Goal: Complete application form

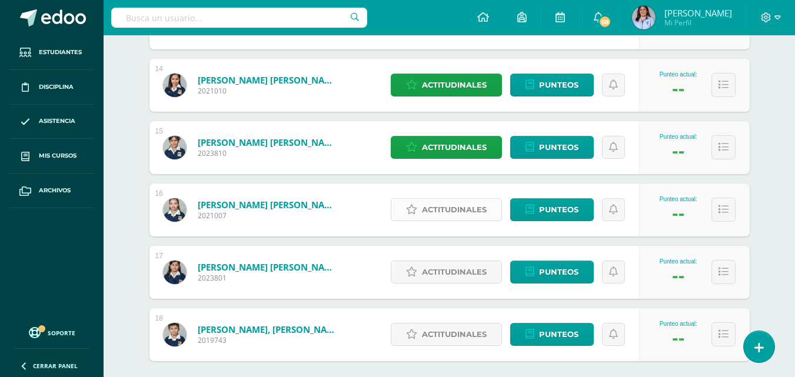
click at [447, 206] on span "Actitudinales" at bounding box center [454, 210] width 65 height 22
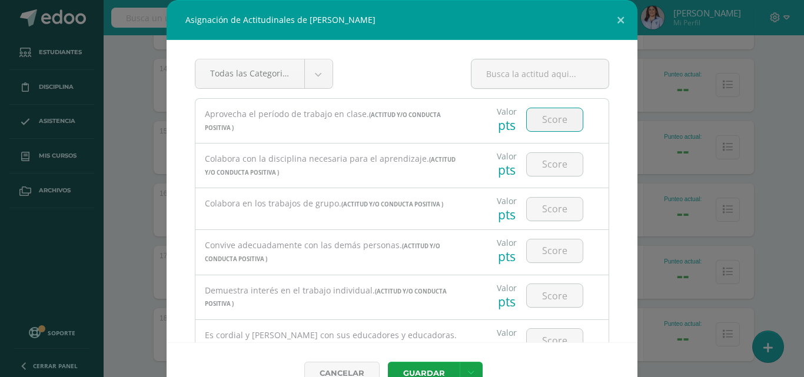
click at [546, 118] on input "number" at bounding box center [555, 119] width 56 height 23
type input "1"
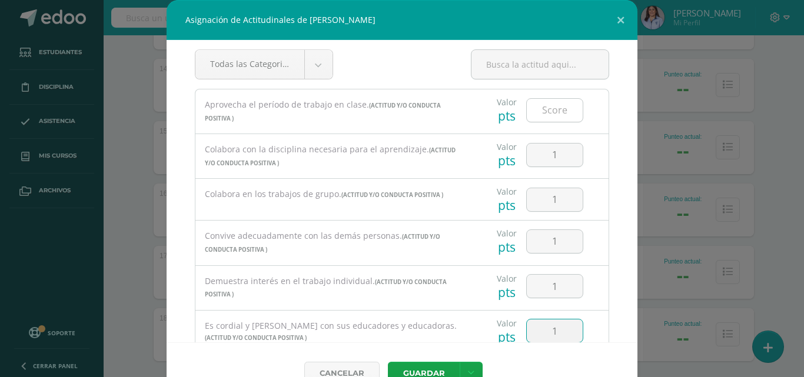
type input "1"
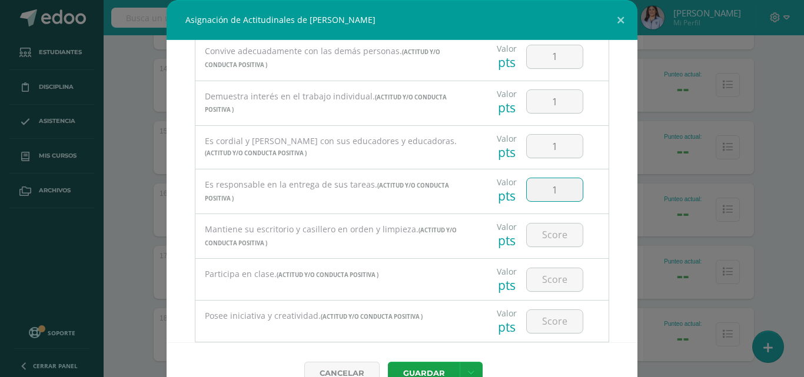
type input "1"
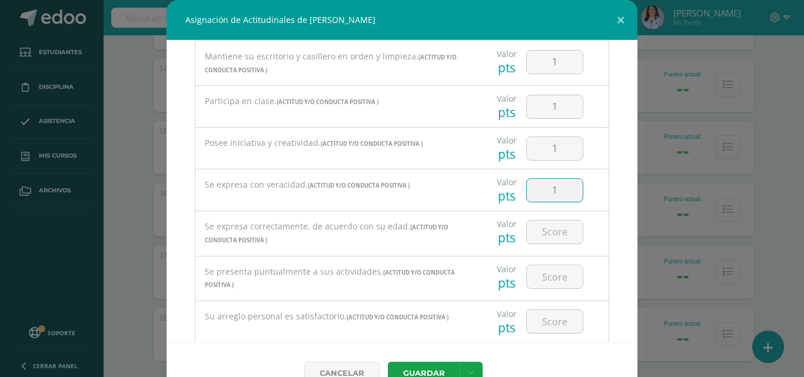
type input "1"
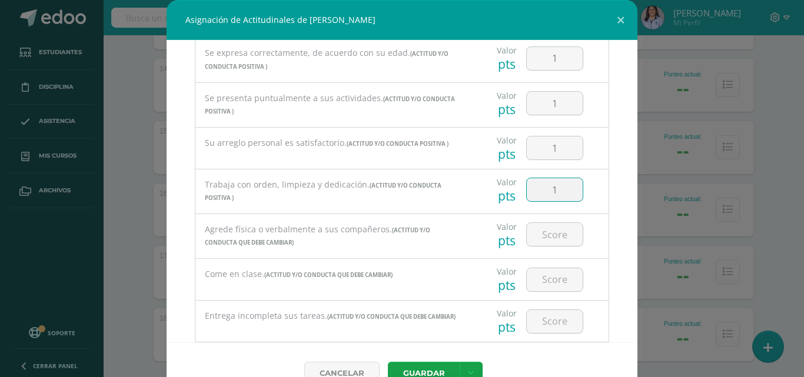
type input "1"
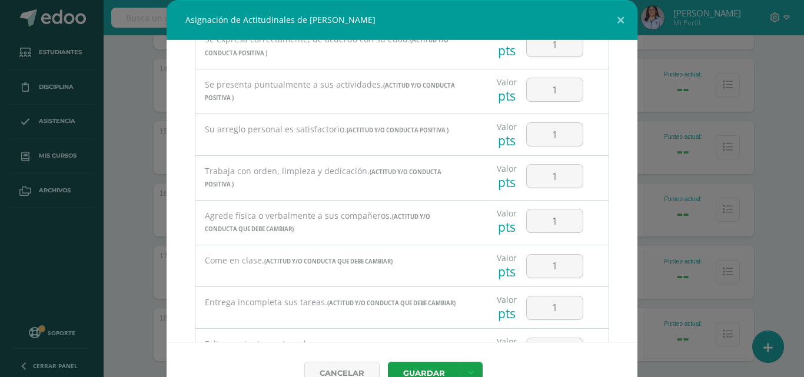
scroll to position [537, 0]
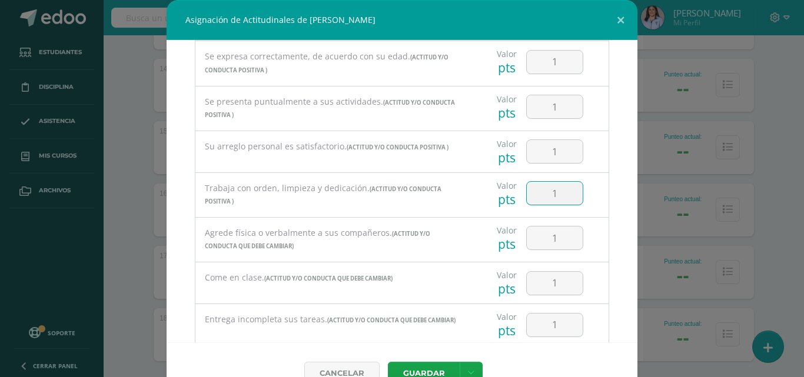
click at [543, 187] on input "1" at bounding box center [555, 193] width 56 height 23
type input "1"
type input "0"
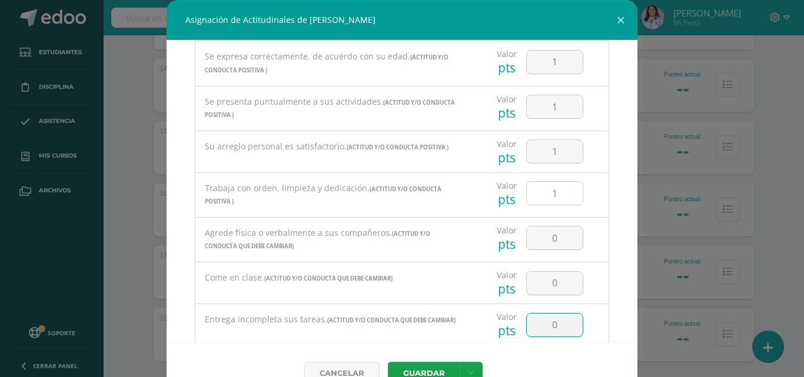
scroll to position [714, 0]
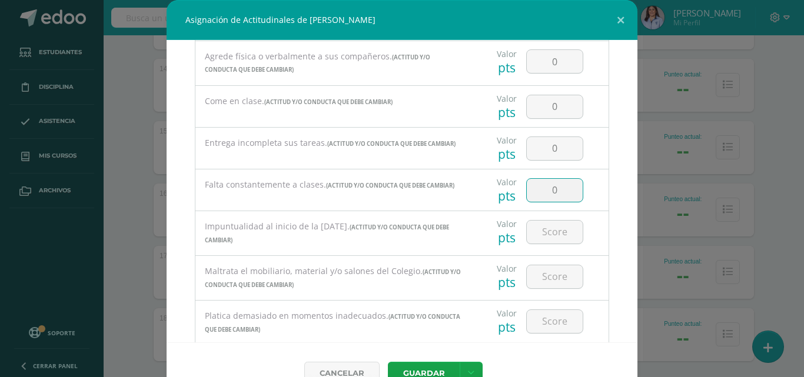
type input "0"
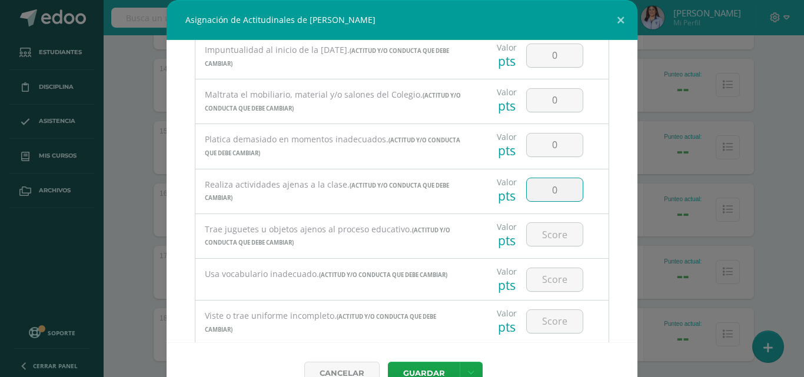
type input "0"
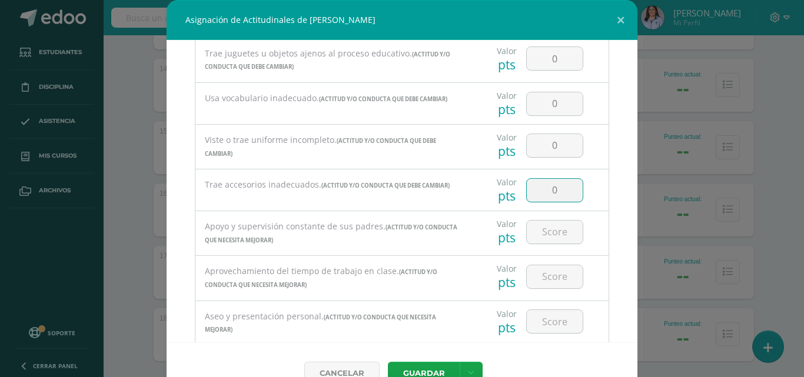
type input "0"
type input "00"
type input "2"
click at [545, 278] on input "00" at bounding box center [555, 276] width 56 height 23
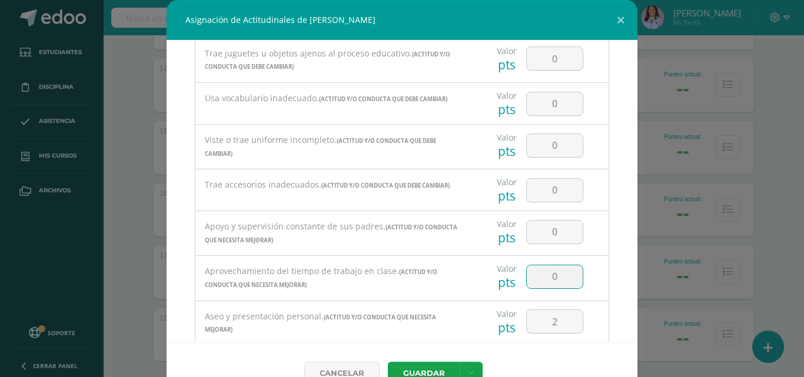
type input "0"
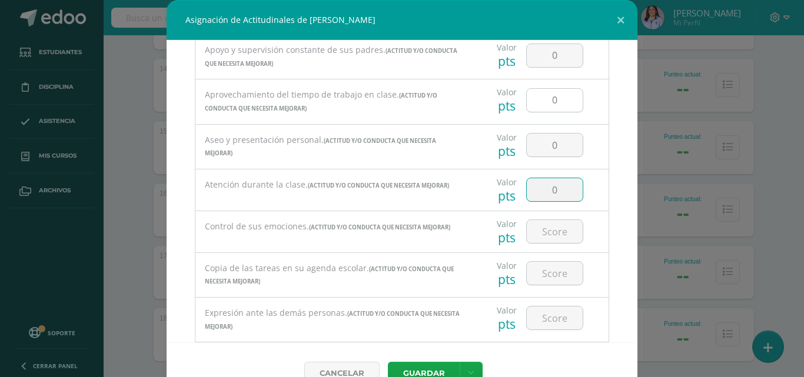
type input "0"
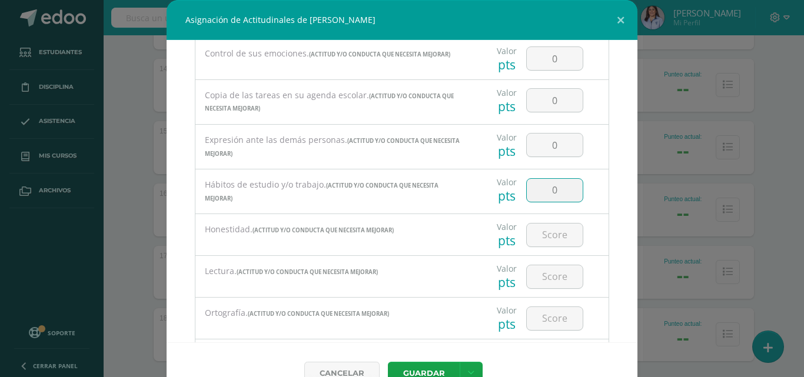
type input "0"
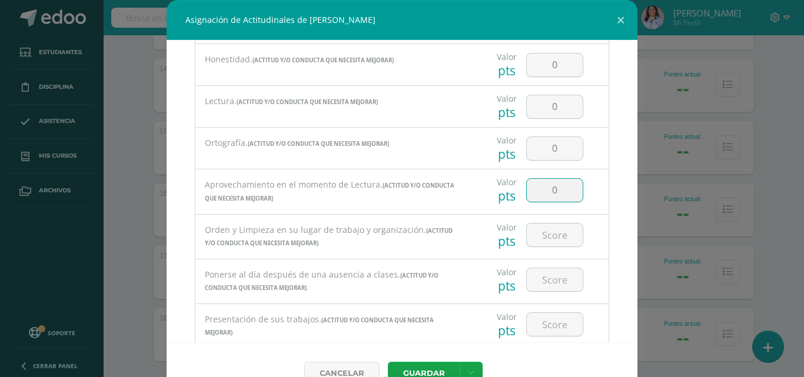
type input "0"
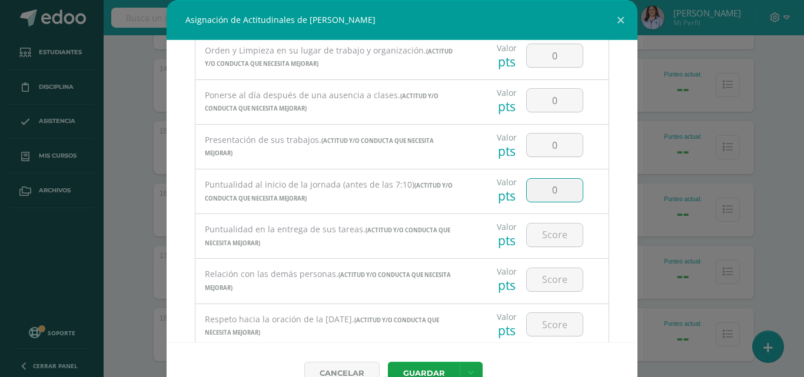
type input "0"
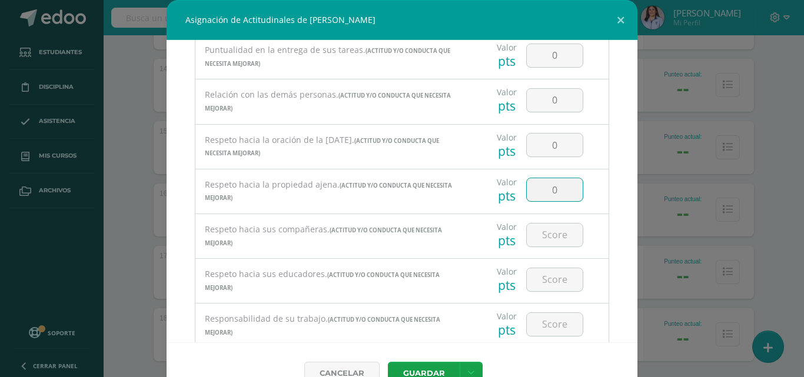
type input "0"
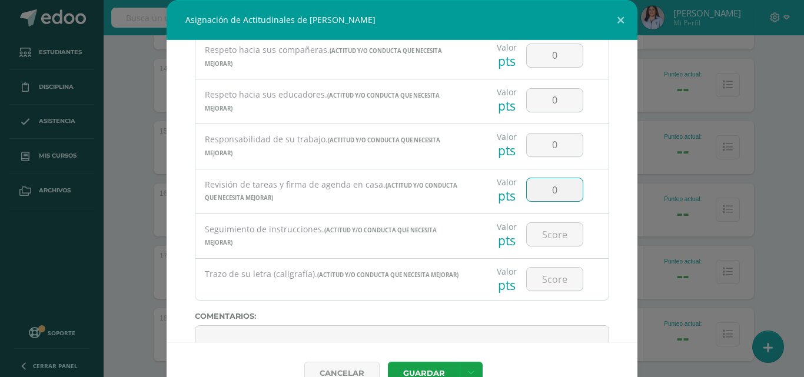
type input "0"
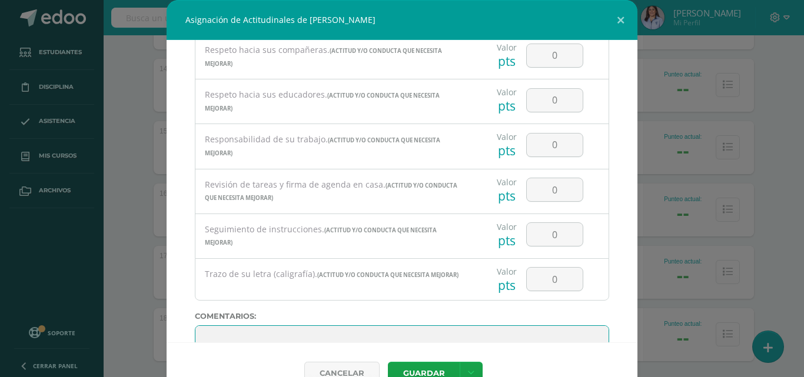
scroll to position [2133, 0]
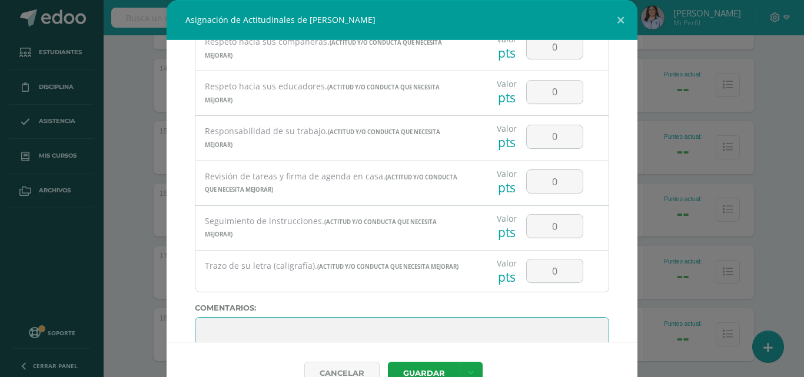
paste textarea "Te felicito por tu esfuerzo y empeño durante este ciclo escolar. Recuerda que […"
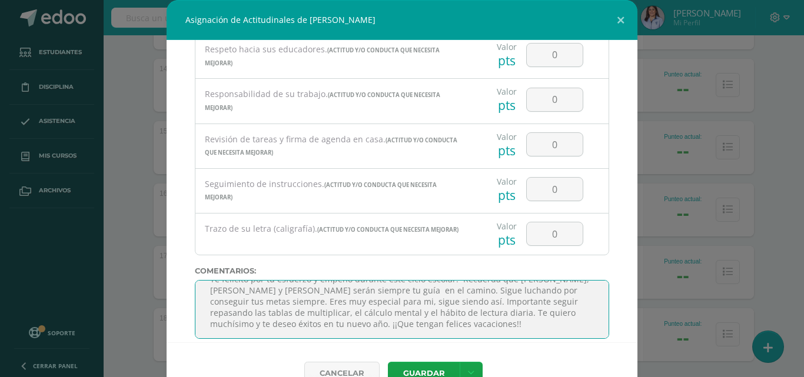
click at [427, 302] on textarea at bounding box center [402, 309] width 414 height 59
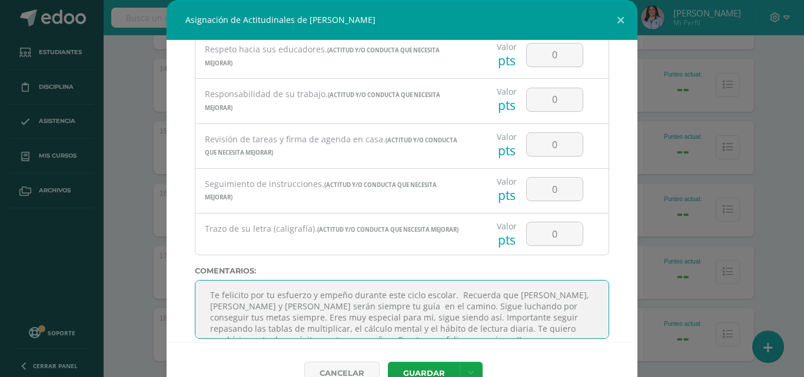
click at [372, 322] on textarea at bounding box center [402, 309] width 414 height 59
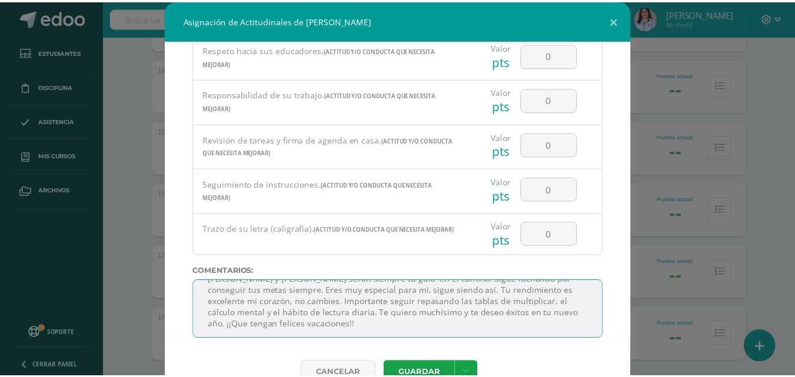
scroll to position [175, 0]
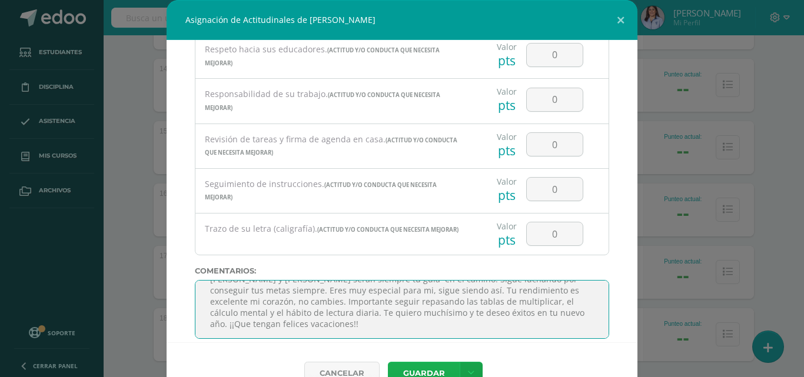
type textarea "Te felicito por tu esfuerzo y empeño durante este ciclo escolar. Recuerda que […"
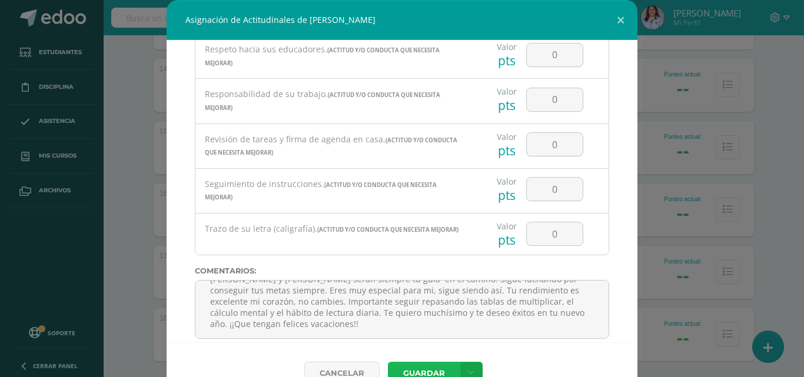
click at [410, 366] on button "Guardar" at bounding box center [424, 373] width 72 height 23
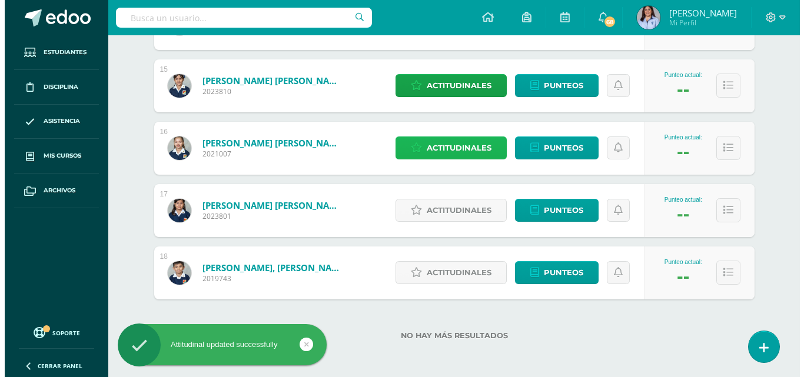
scroll to position [1071, 0]
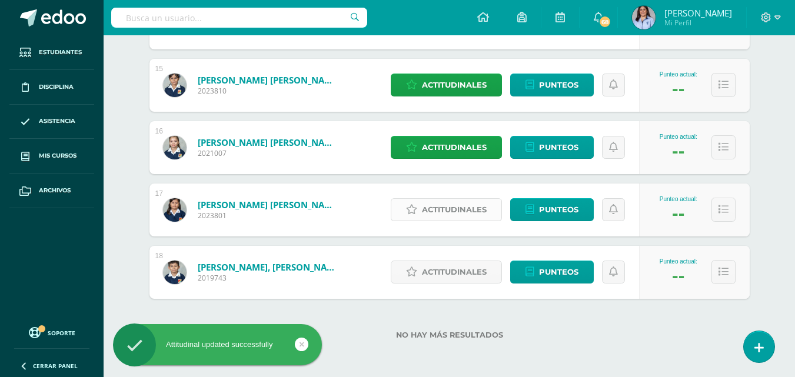
click at [436, 214] on span "Actitudinales" at bounding box center [454, 210] width 65 height 22
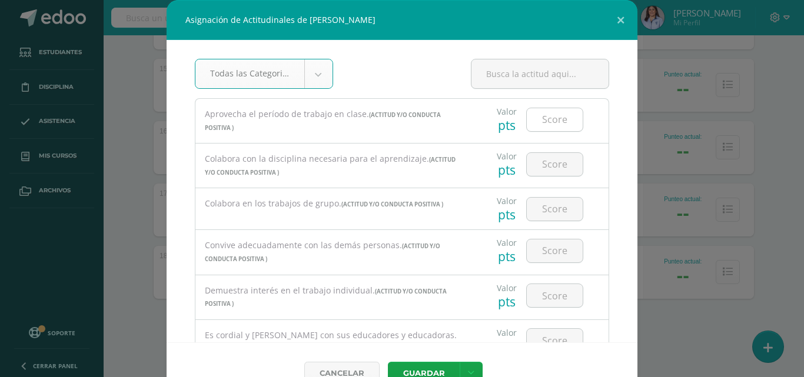
click at [537, 117] on input "number" at bounding box center [555, 119] width 56 height 23
type input "1"
type input "0"
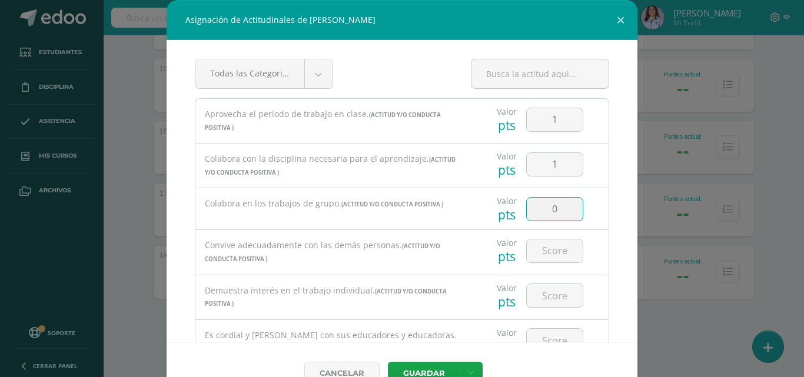
type input "0"
type input "1"
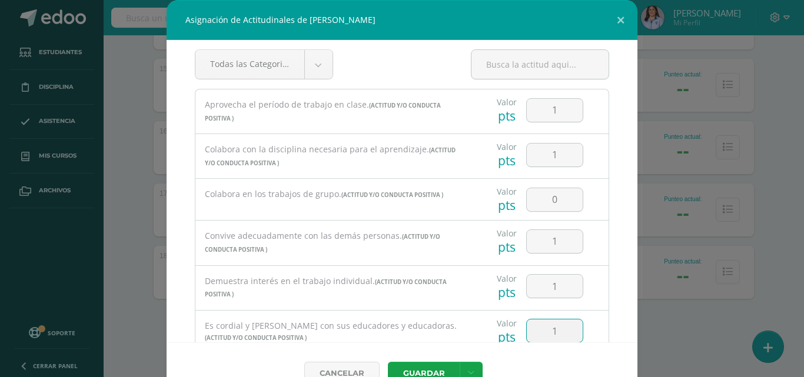
type input "1"
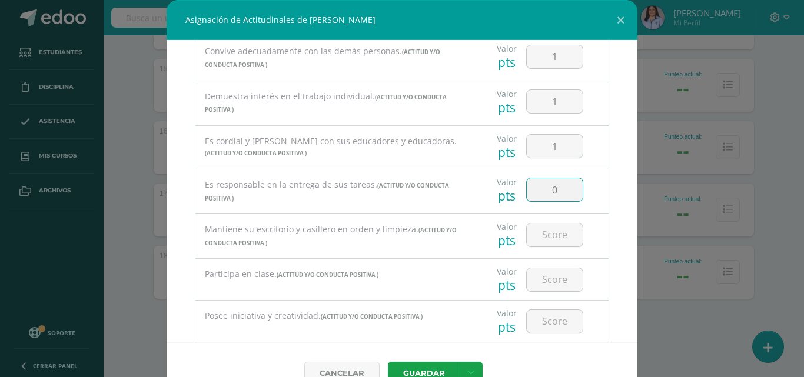
type input "0"
type input "1"
type input "0"
type input "1"
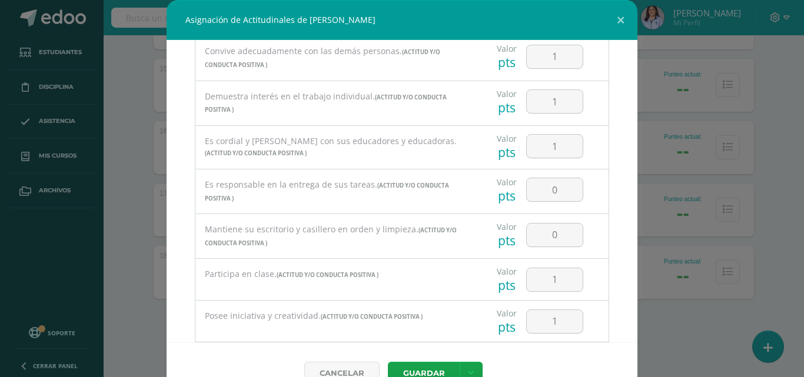
scroll to position [367, 0]
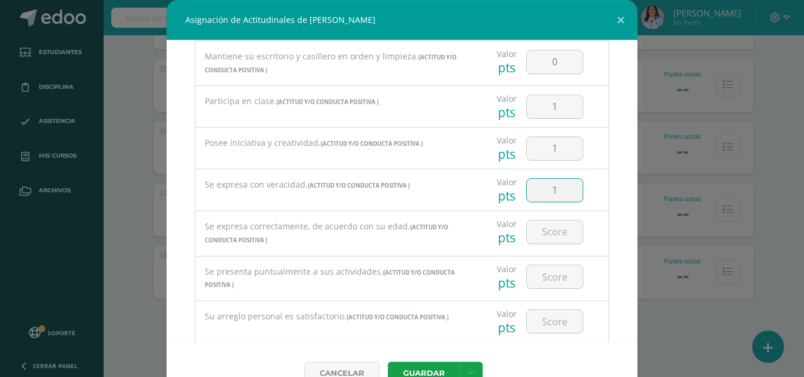
type input "1"
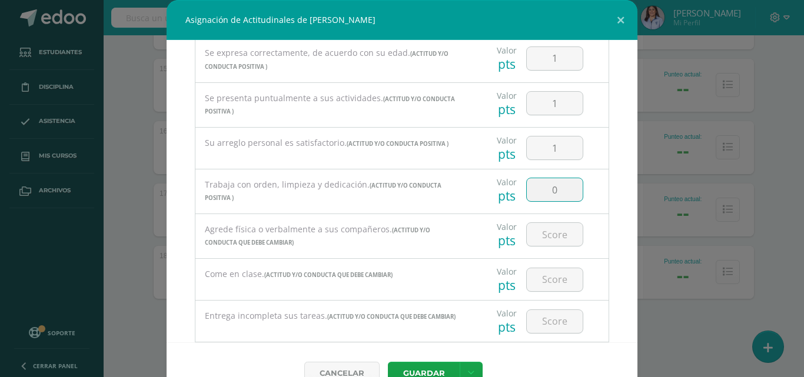
type input "0"
type input "1"
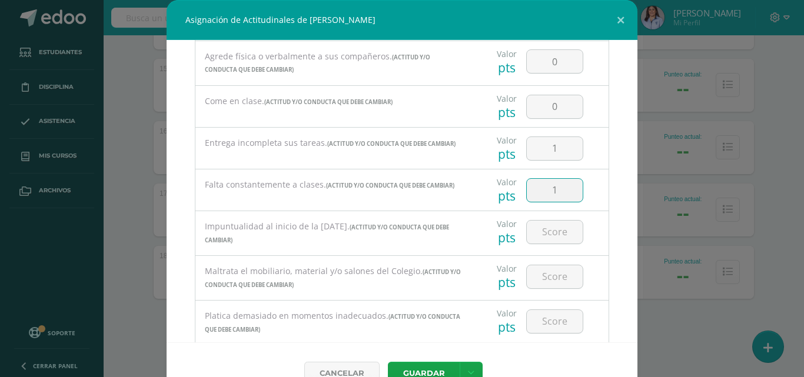
type input "1"
type input "0"
type input "1"
type input "0"
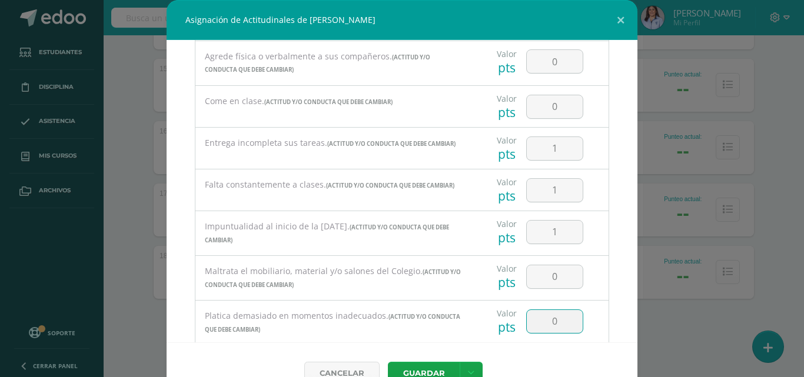
scroll to position [891, 0]
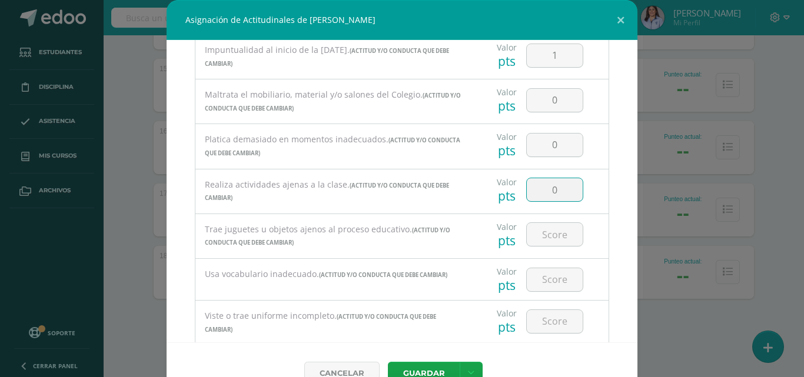
type input "0"
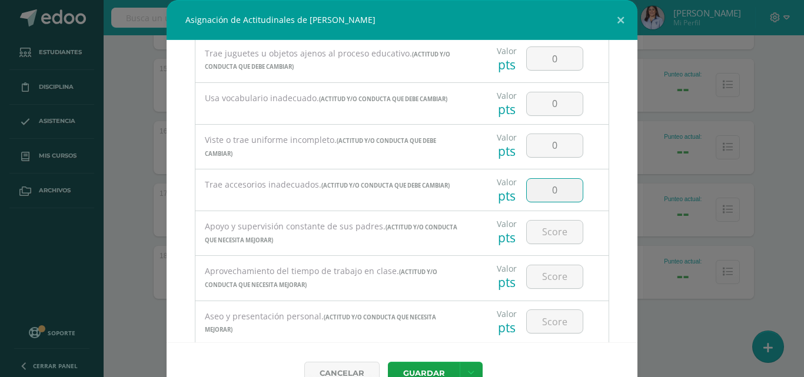
type input "0"
type input "1"
type input "0"
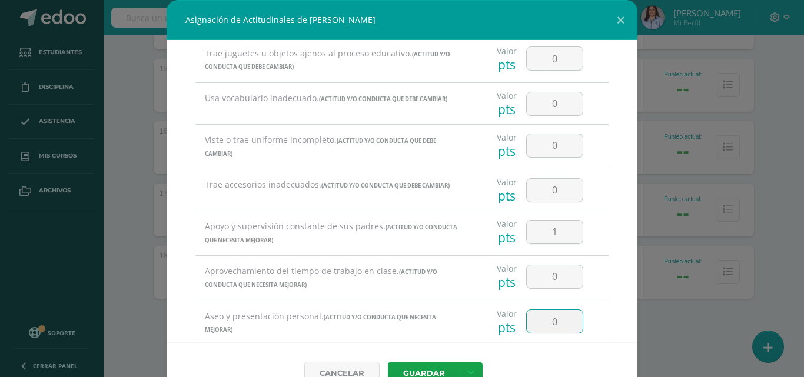
scroll to position [1243, 0]
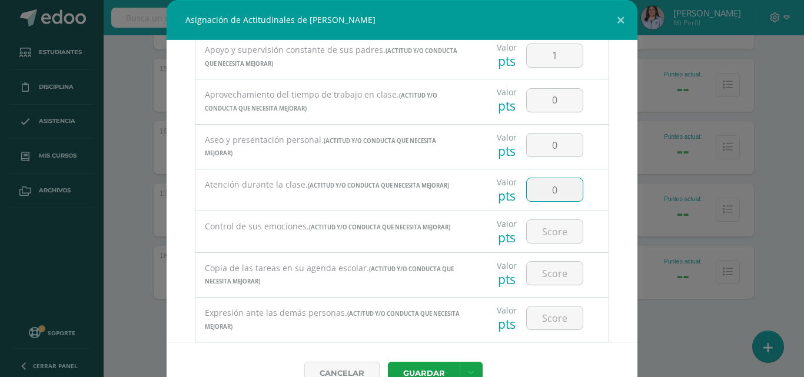
type input "0"
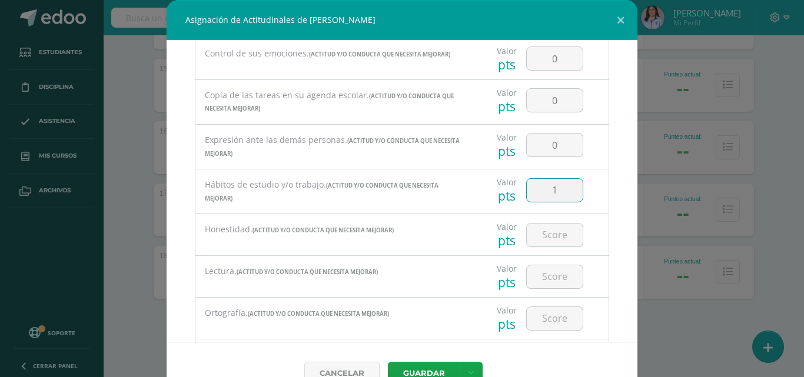
type input "1"
type input "0"
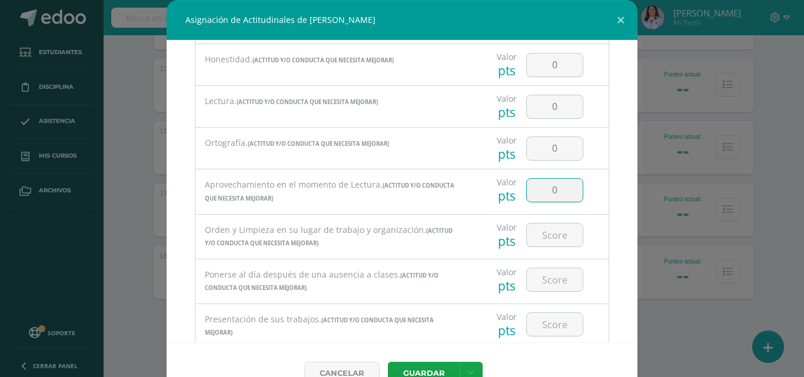
type input "0"
type input "1"
type input "0"
type input "1"
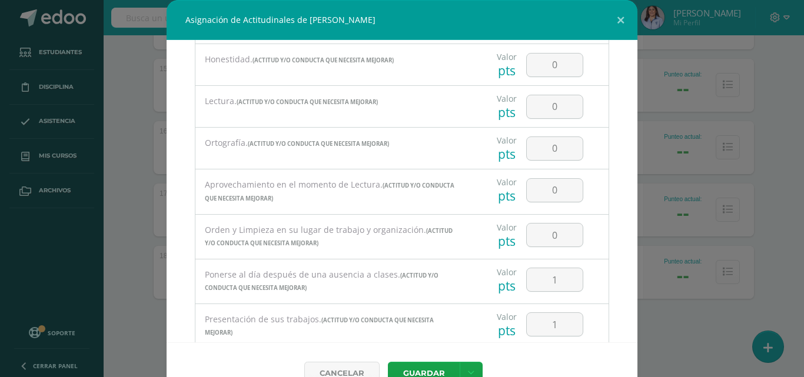
scroll to position [1766, 0]
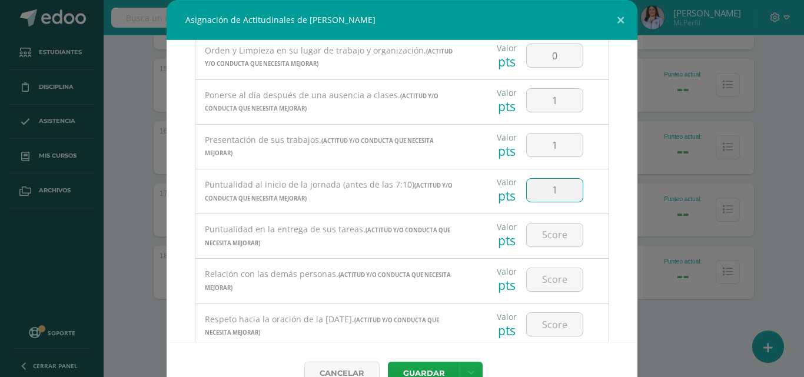
type input "1"
type input "0"
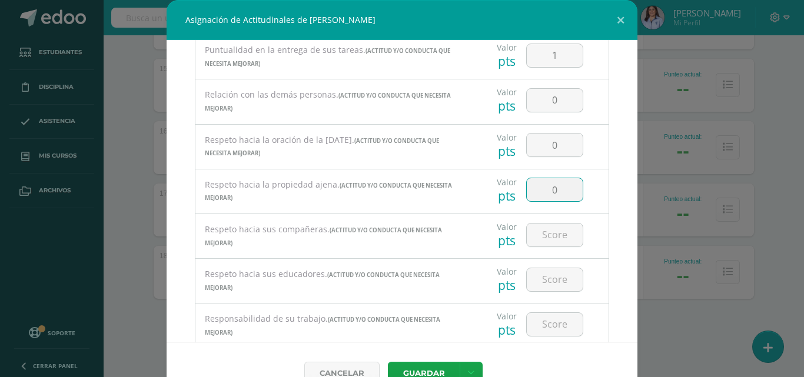
type input "0"
type input "1"
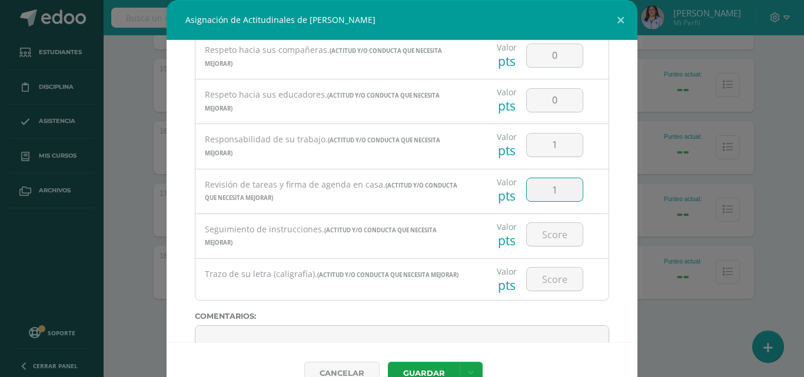
type input "1"
type input "0"
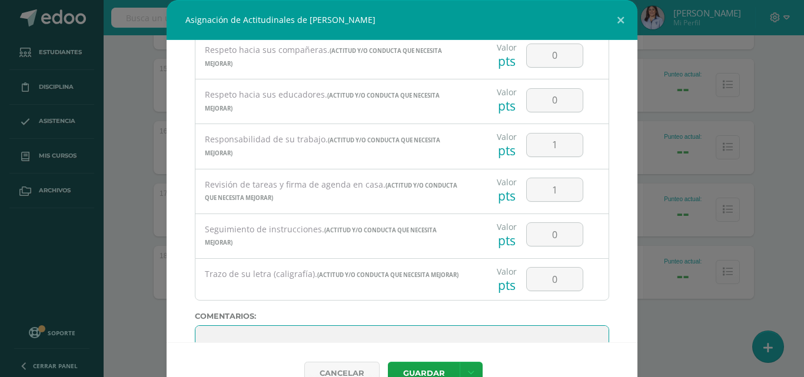
scroll to position [2133, 0]
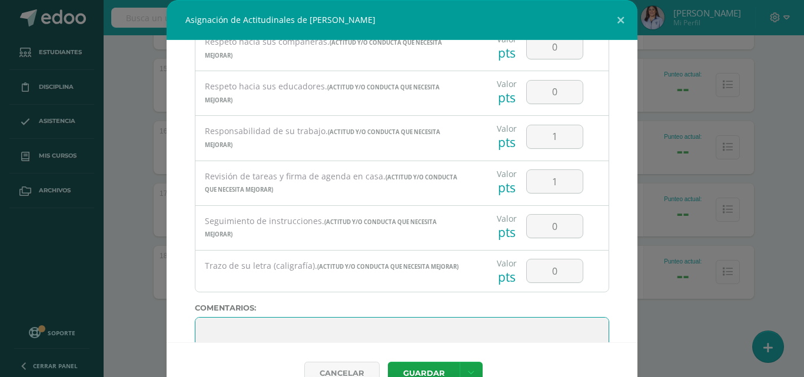
paste textarea "Te felicito por tu esfuerzo y empeño durante este ciclo escolar. Recuerda que […"
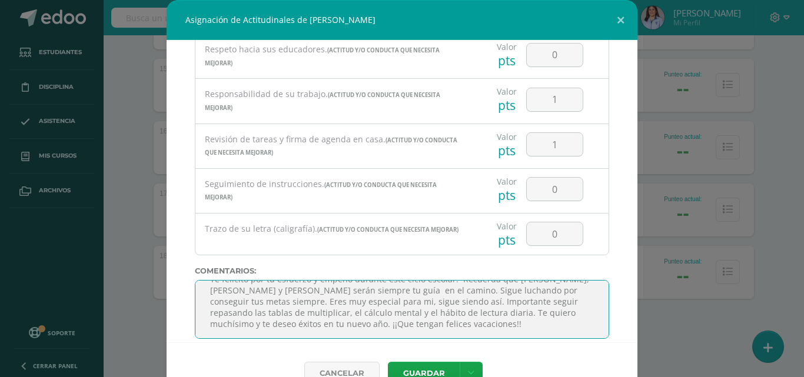
click at [426, 303] on textarea at bounding box center [402, 309] width 414 height 59
type textarea "Te felicito por tu esfuerzo y empeño durante este ciclo escolar. Recuerda que […"
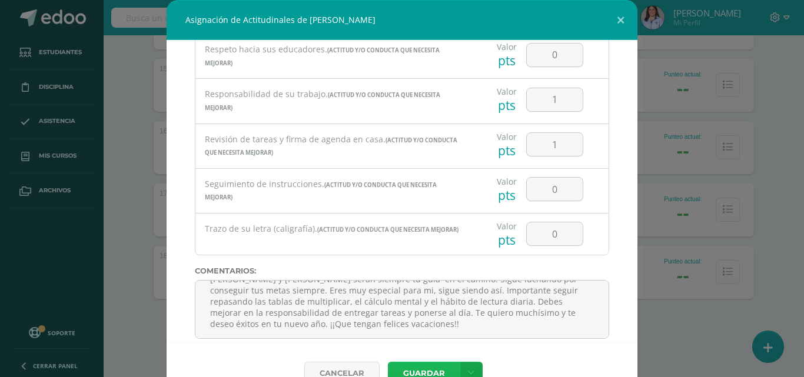
click at [417, 367] on button "Guardar" at bounding box center [424, 373] width 72 height 23
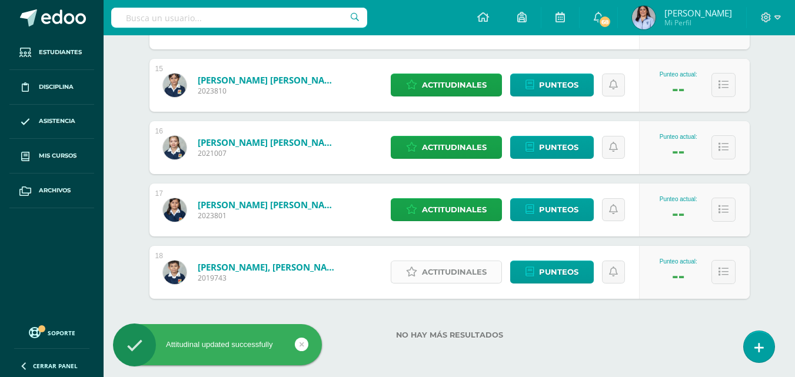
click at [465, 265] on span "Actitudinales" at bounding box center [454, 272] width 65 height 22
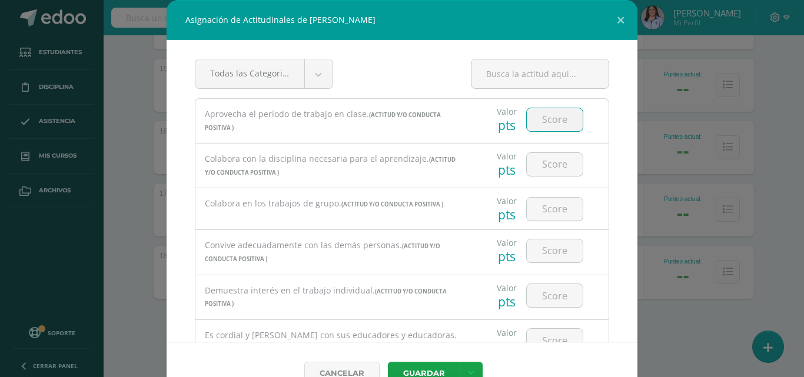
click at [531, 124] on input "number" at bounding box center [555, 119] width 56 height 23
type input "1"
type input "0"
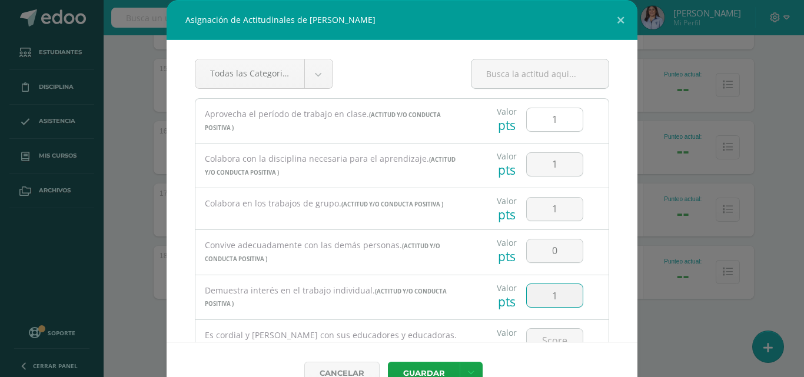
type input "1"
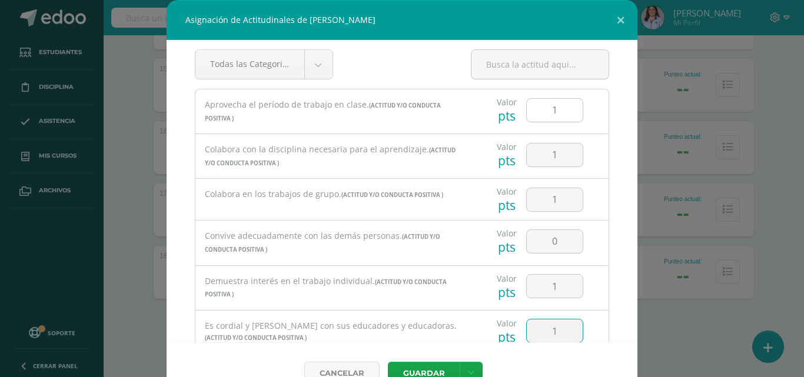
type input "1"
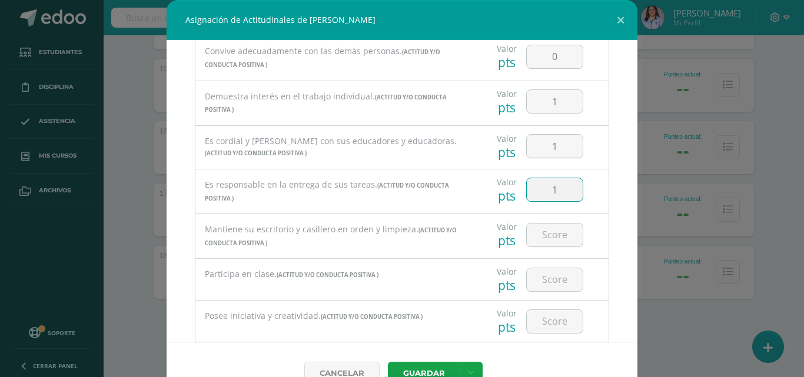
type input "1"
click at [547, 280] on input "number" at bounding box center [555, 279] width 56 height 23
type input "1"
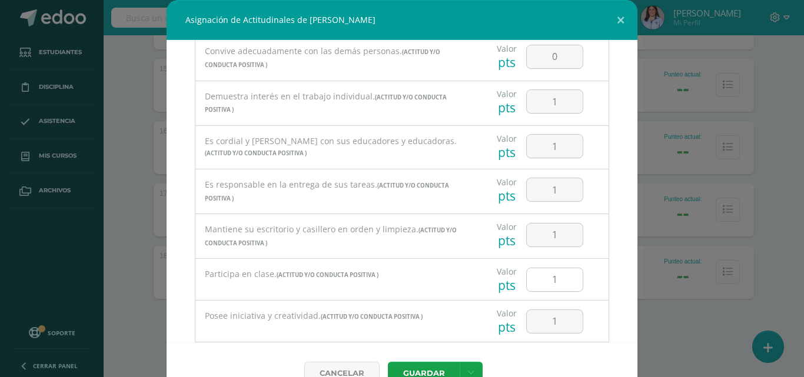
scroll to position [367, 0]
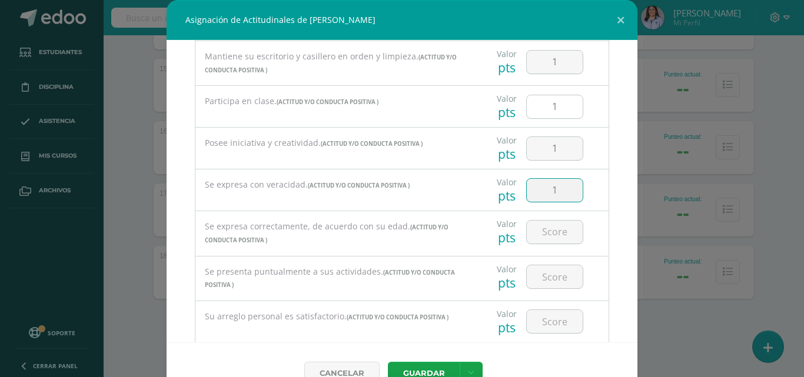
type input "1"
type input "0"
type input "1"
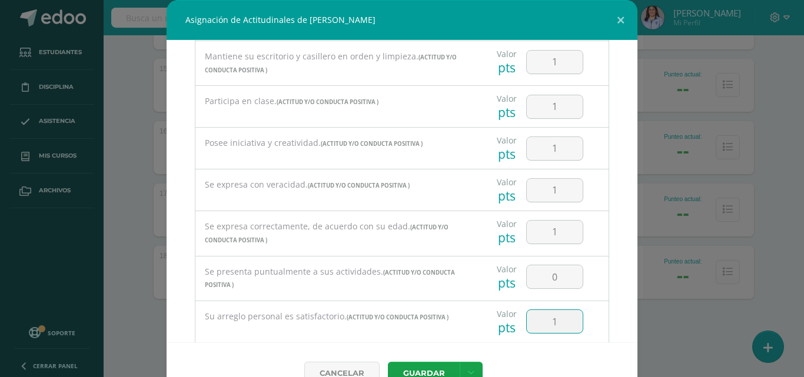
scroll to position [541, 0]
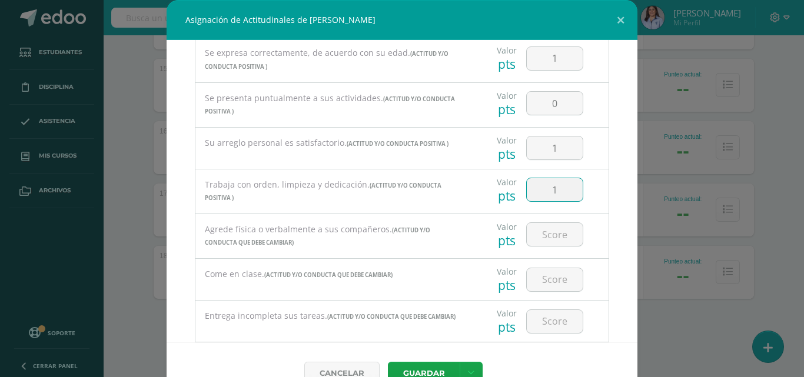
type input "1"
type input "0"
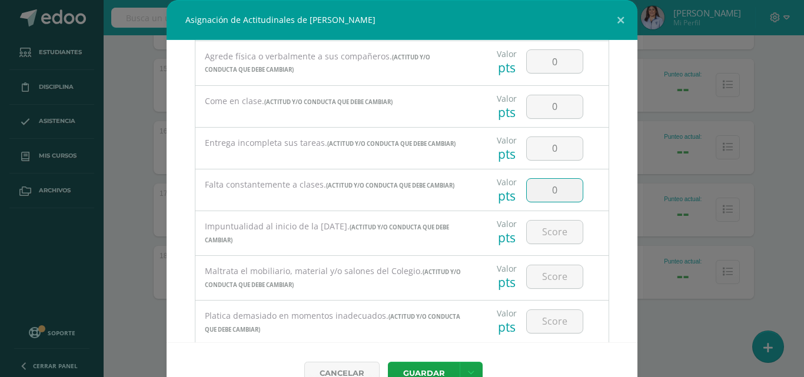
type input "0"
type input "1"
type input "0"
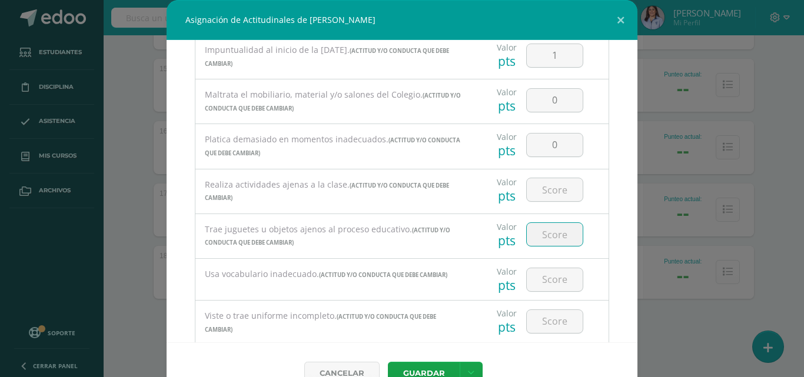
type input "1"
click at [552, 191] on input "number" at bounding box center [555, 189] width 56 height 23
type input "0"
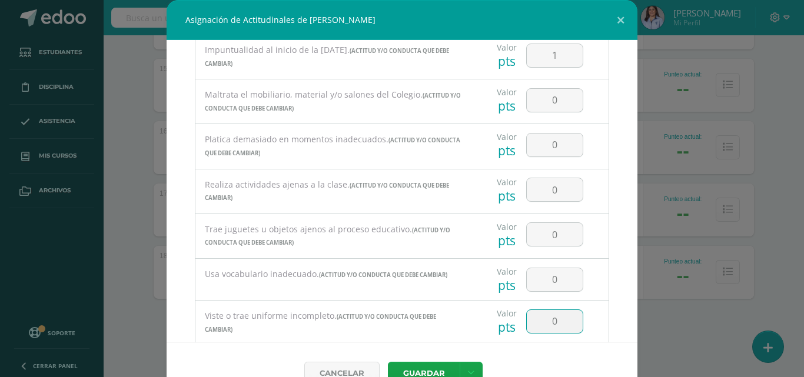
type input "0"
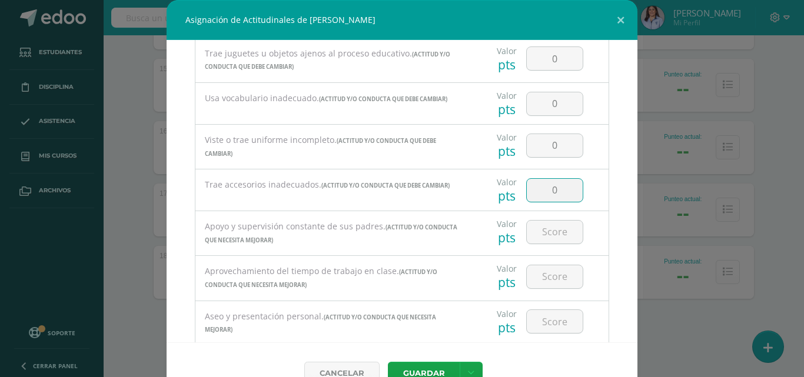
type input "0"
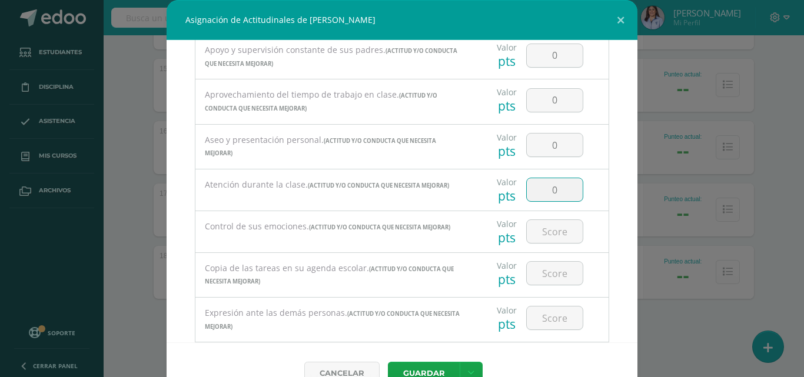
type input "0"
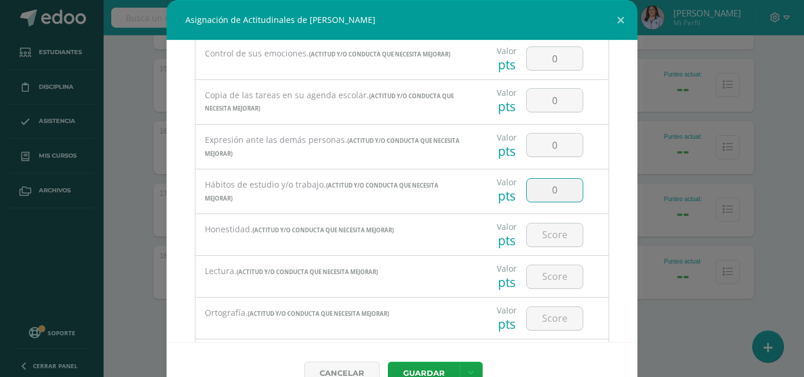
type input "0"
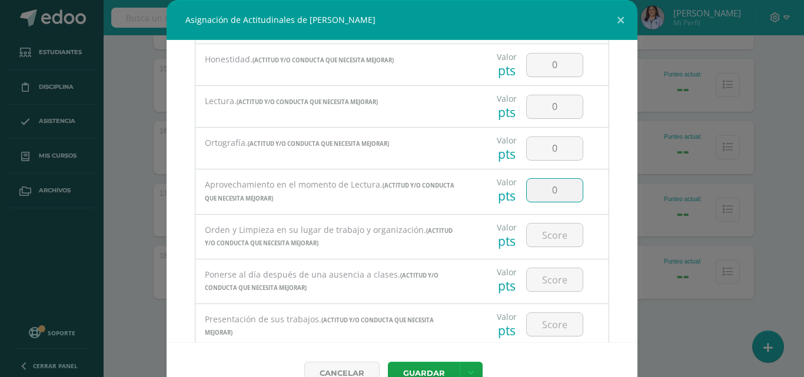
type input "0"
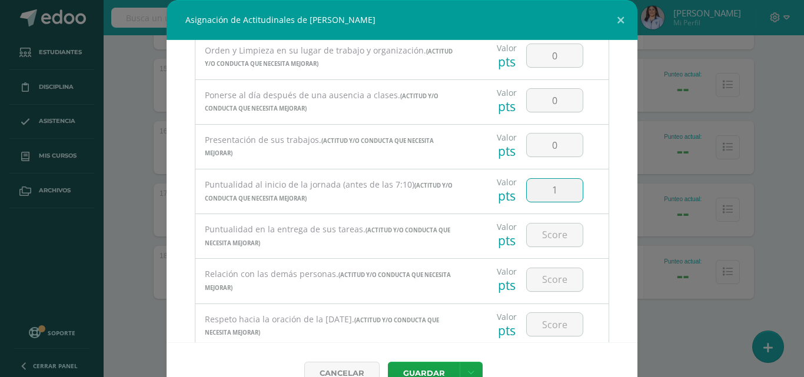
type input "1"
type input "0"
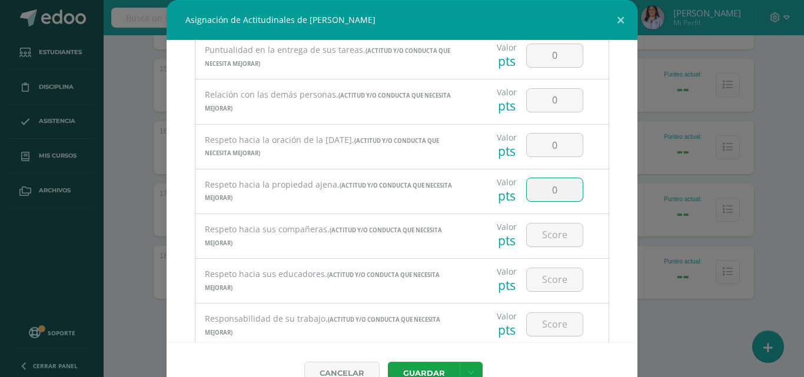
type input "0"
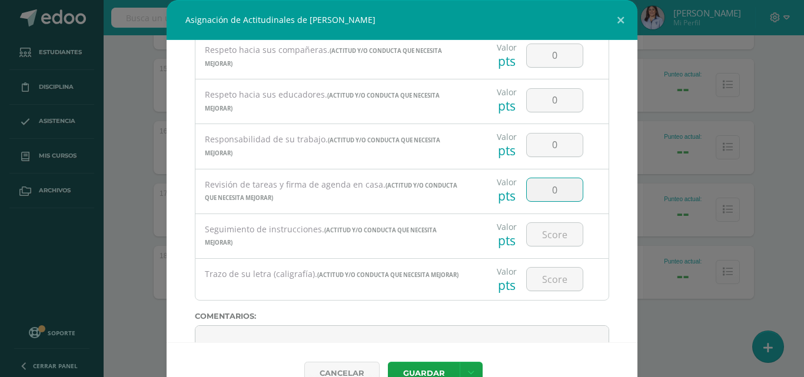
type input "0"
click at [549, 192] on input "0" at bounding box center [555, 189] width 56 height 23
type input "1"
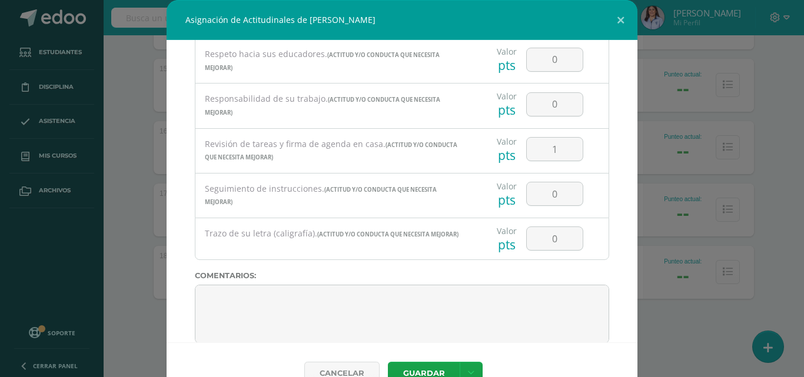
scroll to position [2190, 0]
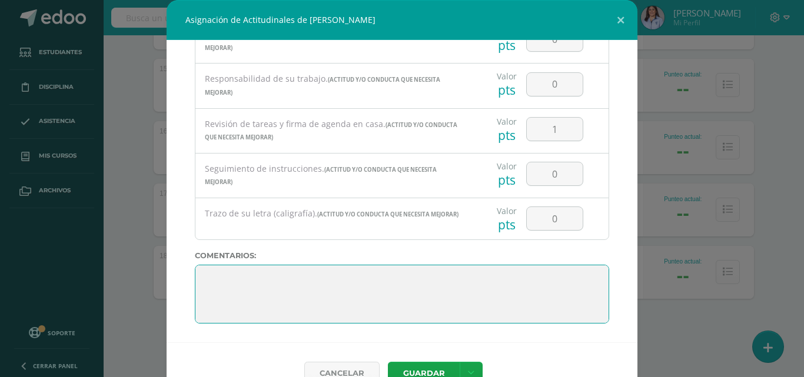
click at [238, 288] on textarea at bounding box center [402, 294] width 414 height 59
paste textarea "Te felicito por tu esfuerzo y empeño durante este ciclo escolar. Recuerda que […"
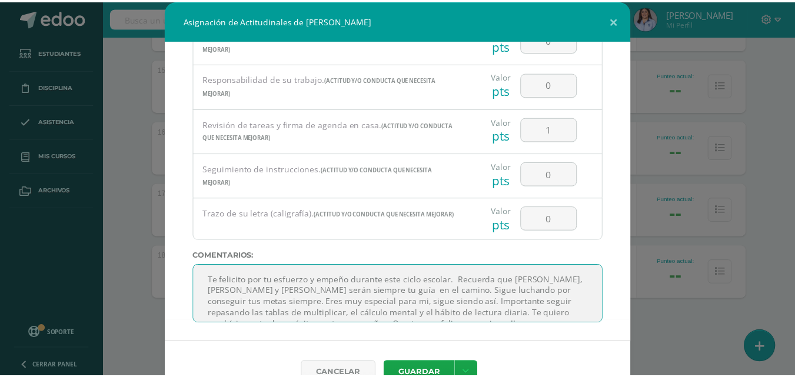
scroll to position [41, 0]
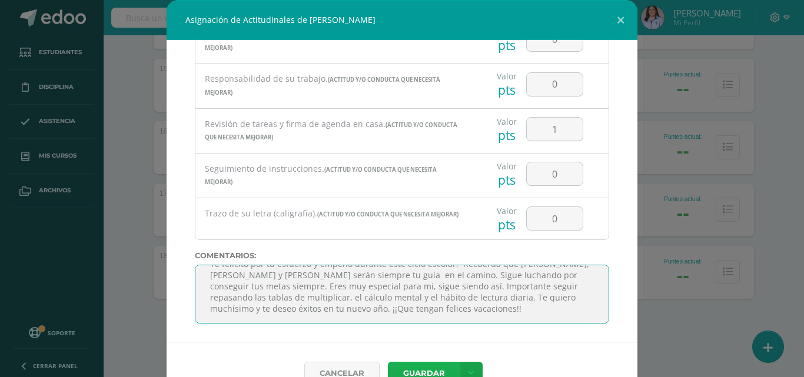
type textarea "Te felicito por tu esfuerzo y empeño durante este ciclo escolar. Recuerda que […"
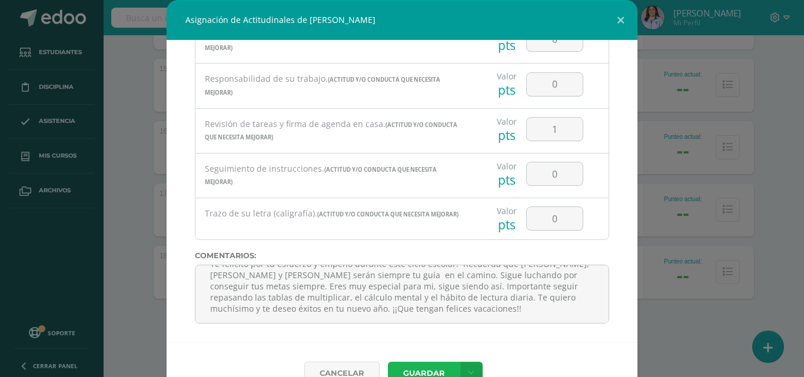
click at [404, 367] on button "Guardar" at bounding box center [424, 373] width 72 height 23
